Goal: Task Accomplishment & Management: Manage account settings

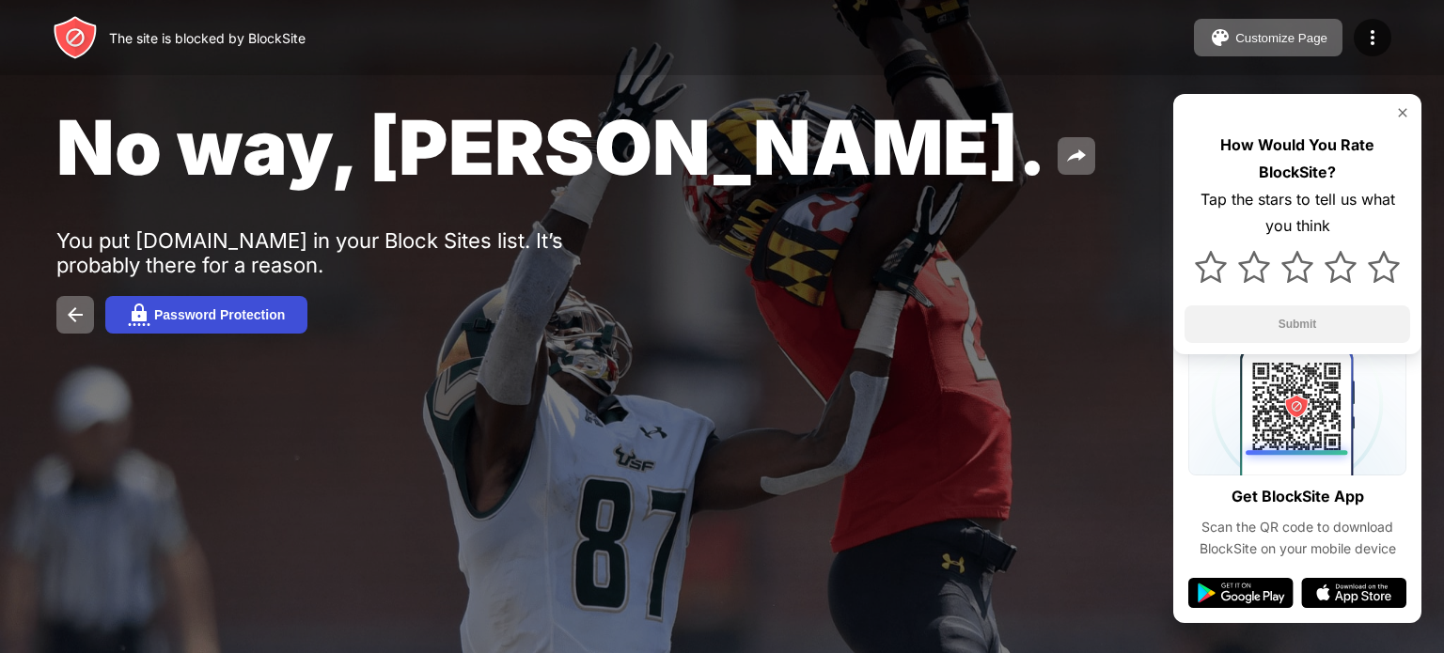
click at [195, 318] on div "Password Protection" at bounding box center [219, 314] width 131 height 15
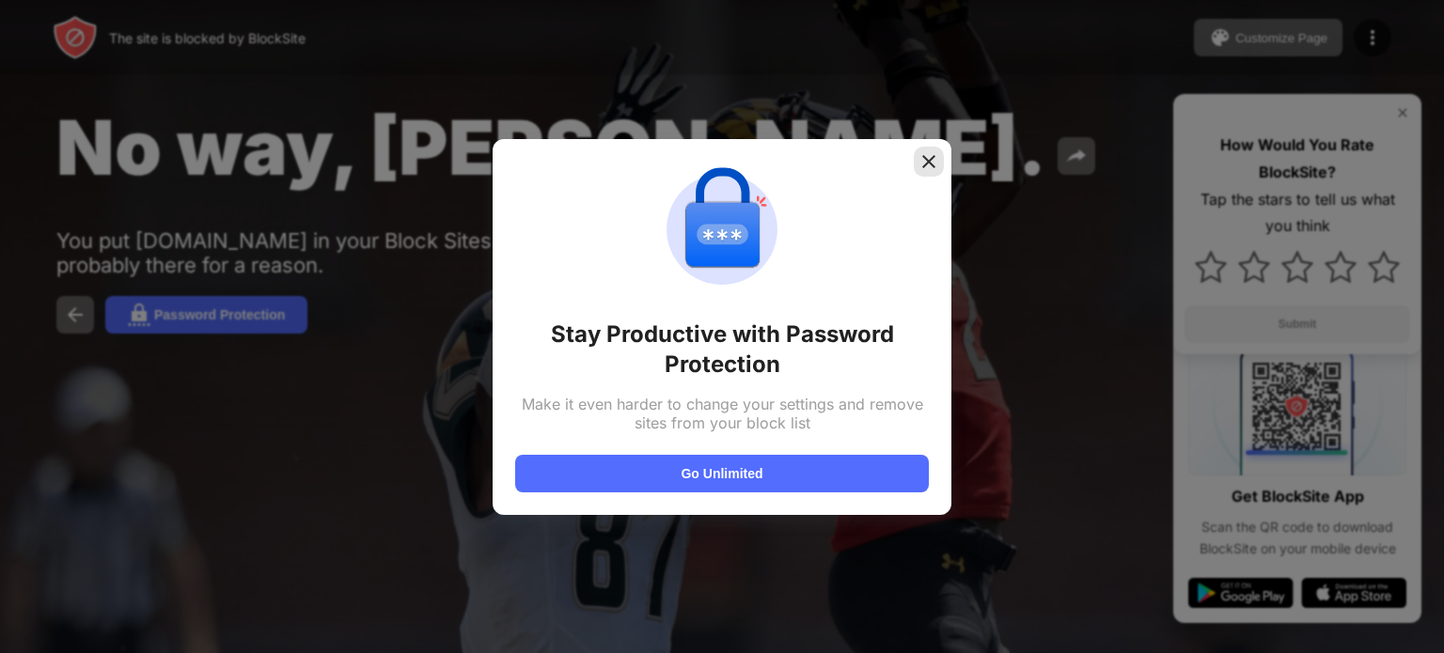
click at [930, 155] on img at bounding box center [928, 161] width 19 height 19
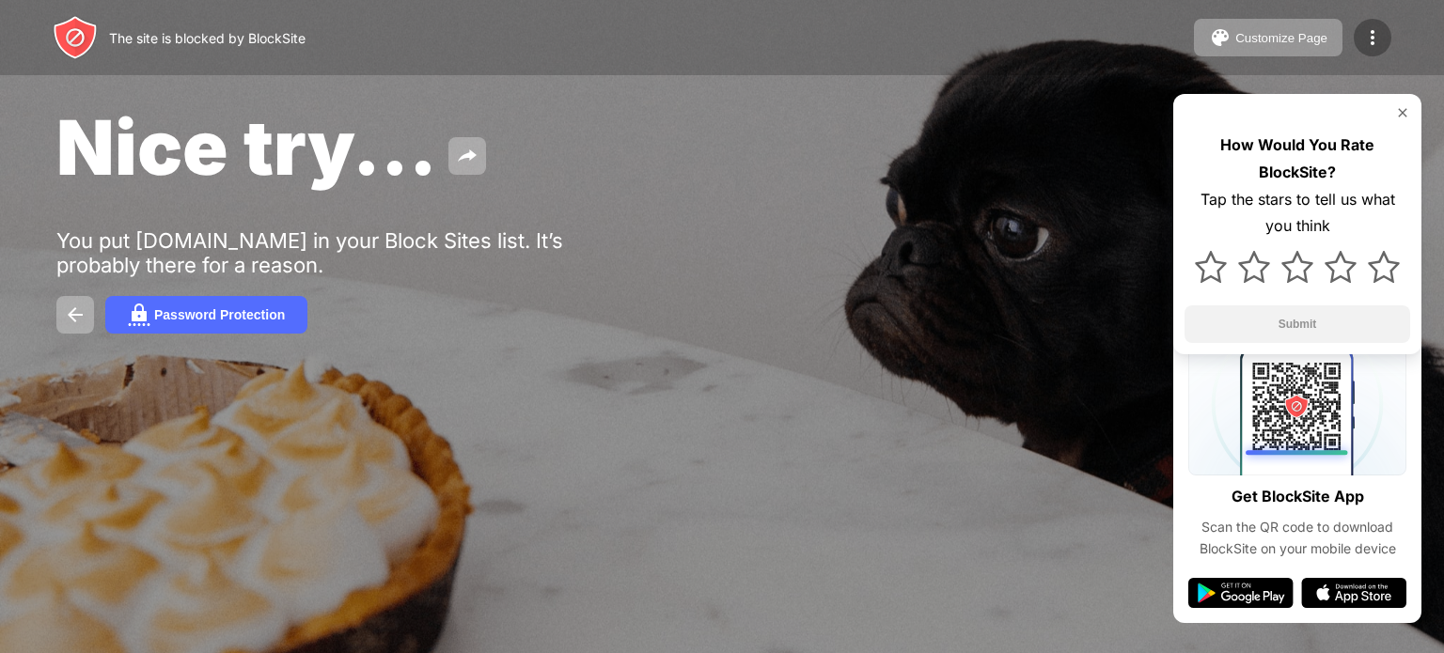
click at [1353, 44] on div at bounding box center [1372, 38] width 38 height 38
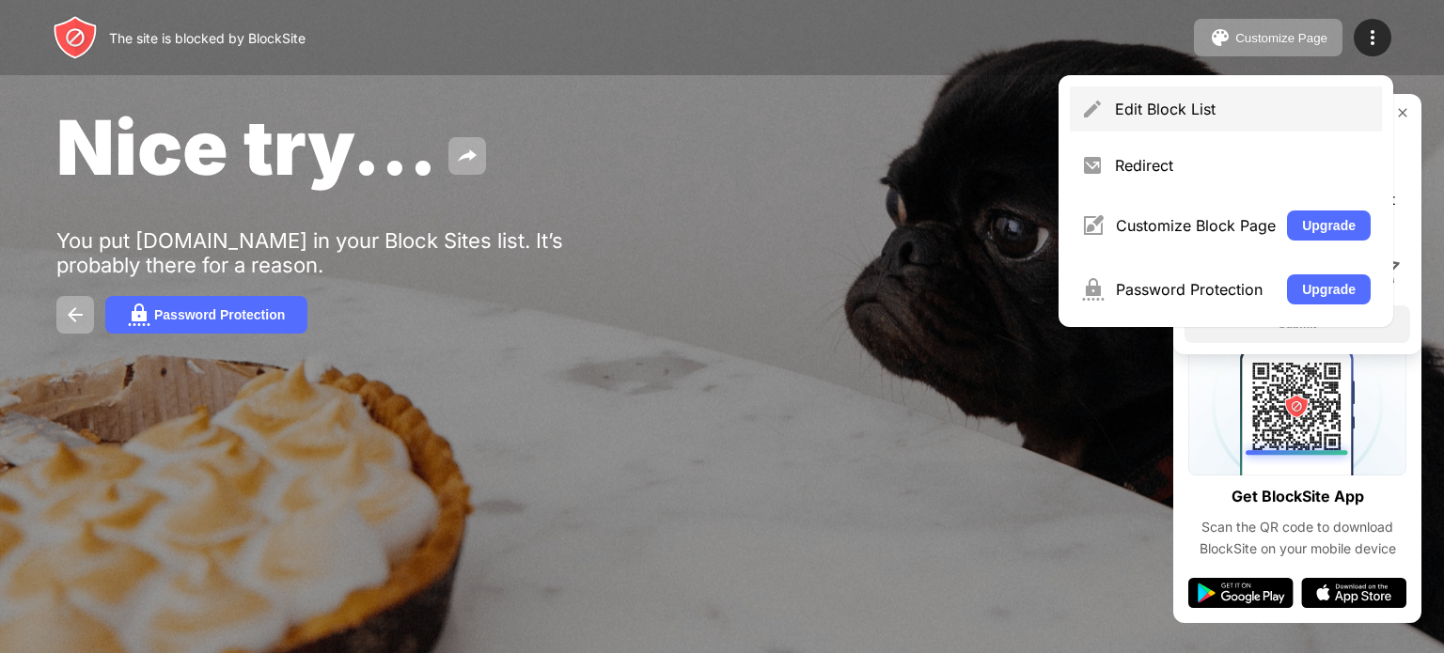
click at [1120, 94] on div "Edit Block List" at bounding box center [1226, 108] width 312 height 45
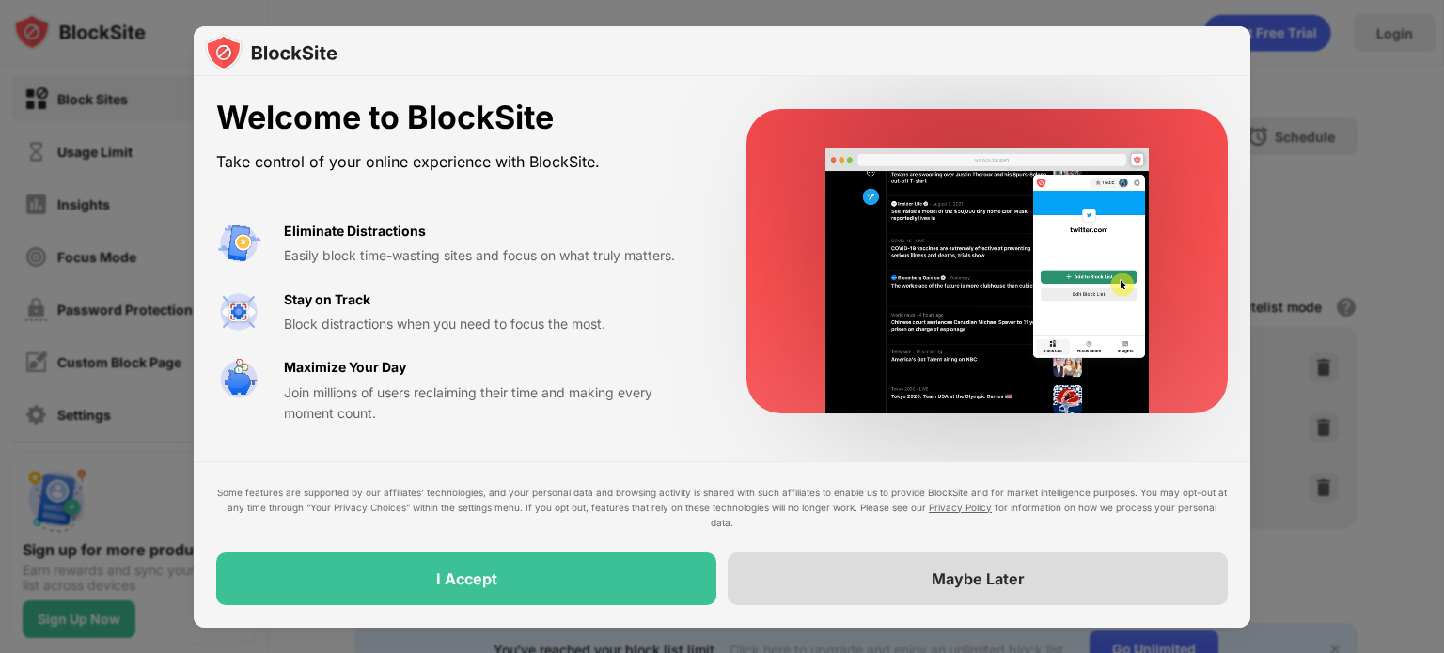
click at [928, 572] on div "Maybe Later" at bounding box center [977, 579] width 500 height 53
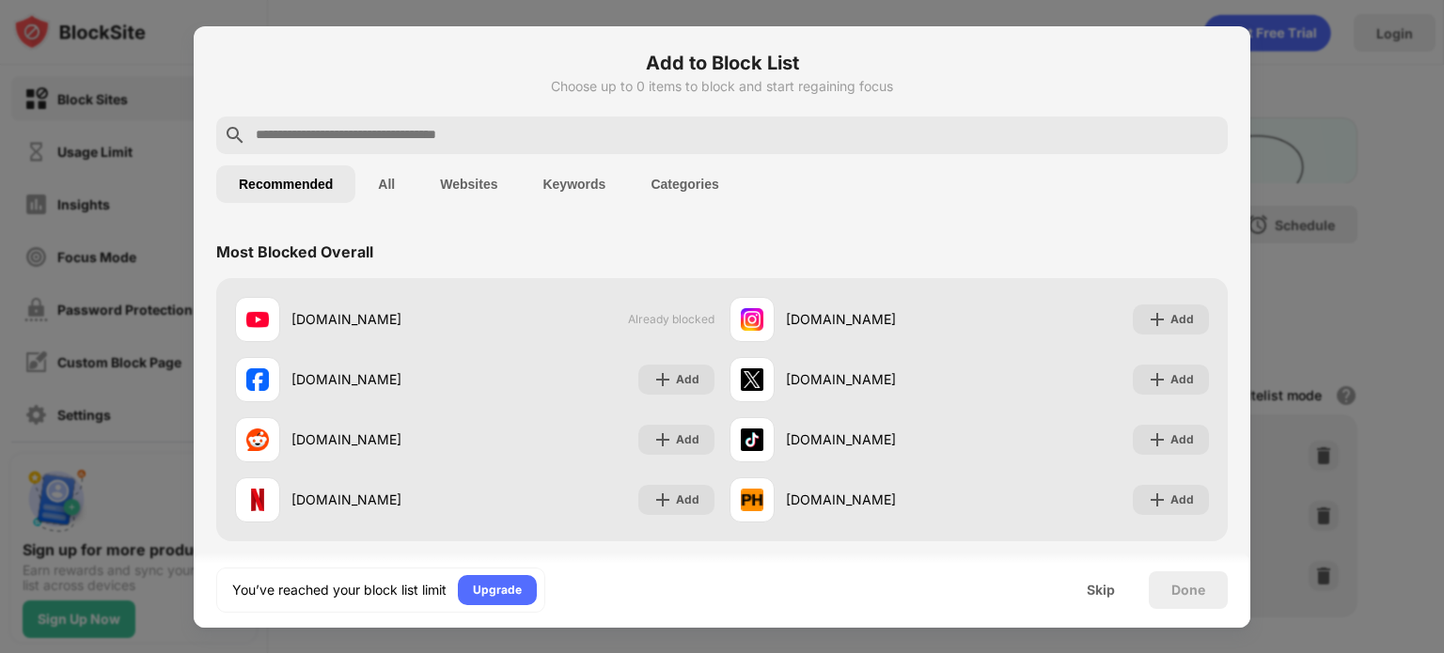
click at [289, 9] on div at bounding box center [722, 326] width 1444 height 653
